Goal: Complete application form

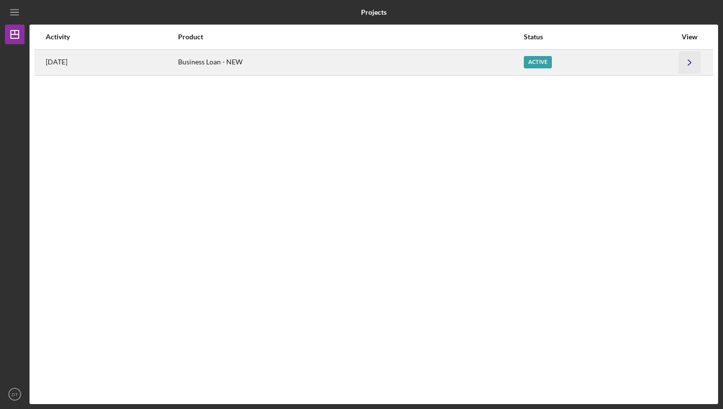
click at [692, 67] on icon "Icon/Navigate" at bounding box center [690, 62] width 22 height 22
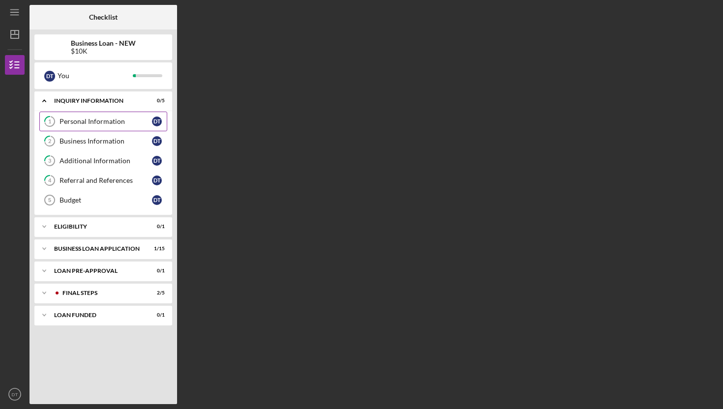
click at [80, 123] on div "Personal Information" at bounding box center [105, 122] width 92 height 8
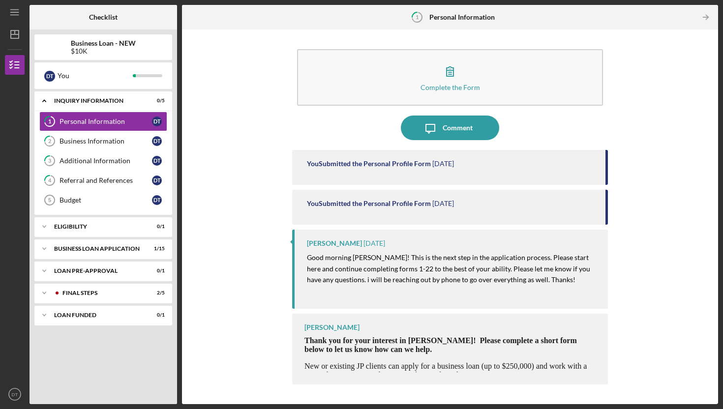
click at [468, 354] on p "Thank you for your interest in [PERSON_NAME]! Please complete a short form belo…" at bounding box center [451, 345] width 294 height 18
click at [105, 136] on link "2 Business Information D T" at bounding box center [103, 141] width 128 height 20
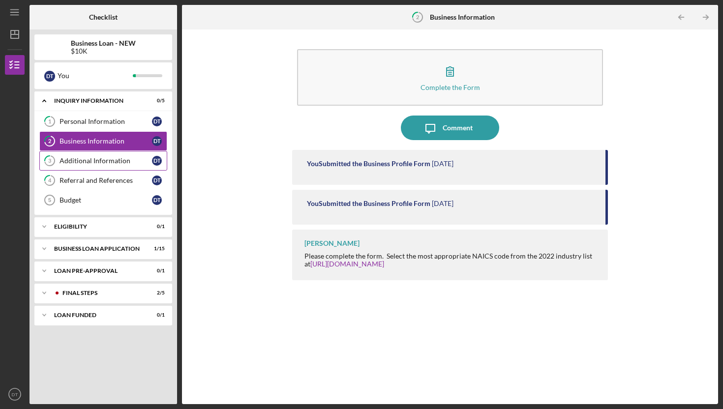
click at [107, 160] on div "Additional Information" at bounding box center [105, 161] width 92 height 8
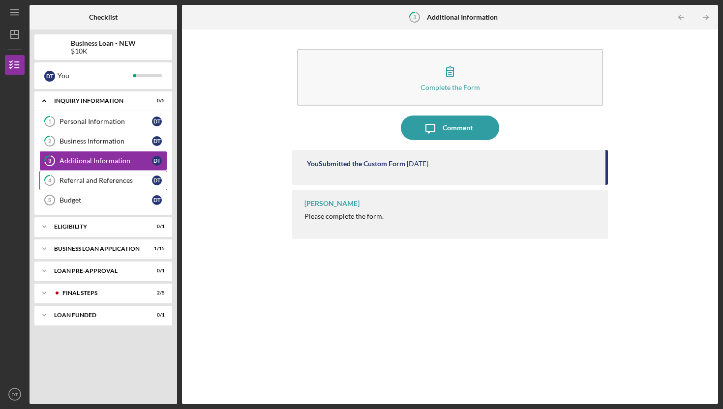
click at [107, 177] on div "Referral and References" at bounding box center [105, 181] width 92 height 8
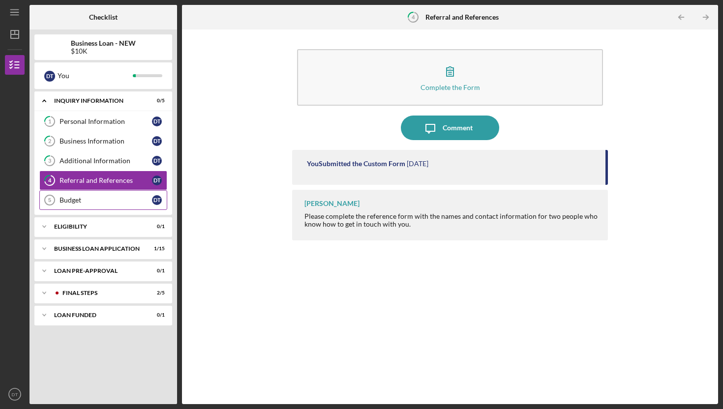
click at [92, 199] on div "Budget" at bounding box center [105, 200] width 92 height 8
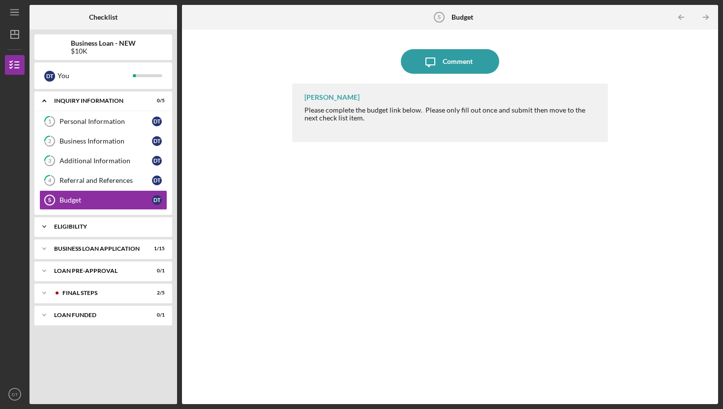
click at [117, 226] on div "ELIGIBILITY" at bounding box center [107, 227] width 106 height 6
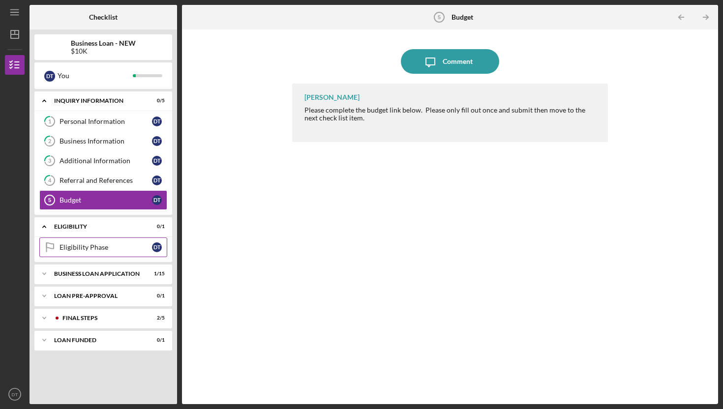
click at [102, 246] on div "Eligibility Phase" at bounding box center [105, 247] width 92 height 8
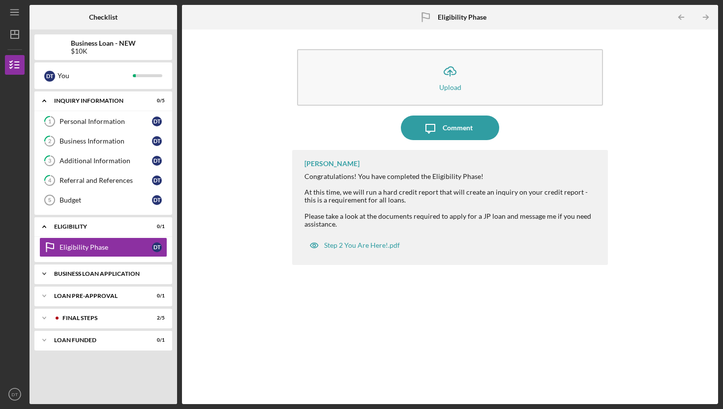
click at [106, 272] on div "BUSINESS LOAN APPLICATION" at bounding box center [107, 274] width 106 height 6
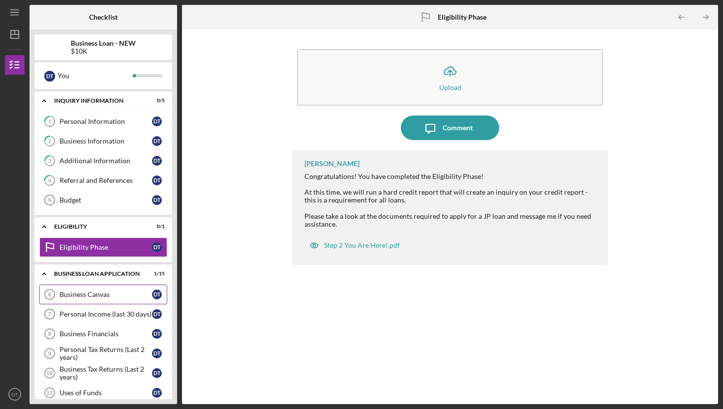
click at [99, 295] on div "Business Canvas" at bounding box center [105, 295] width 92 height 8
